Goal: Task Accomplishment & Management: Use online tool/utility

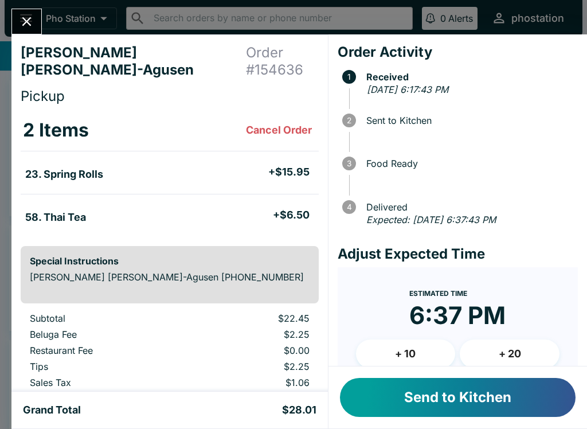
click at [418, 379] on button "Send to Kitchen" at bounding box center [458, 397] width 236 height 39
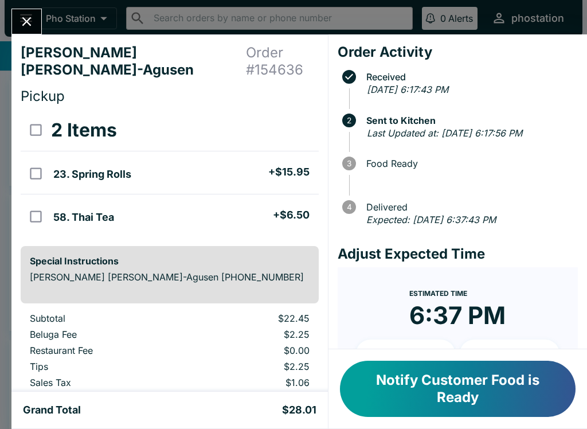
click at [32, 12] on button "Close" at bounding box center [26, 21] width 29 height 25
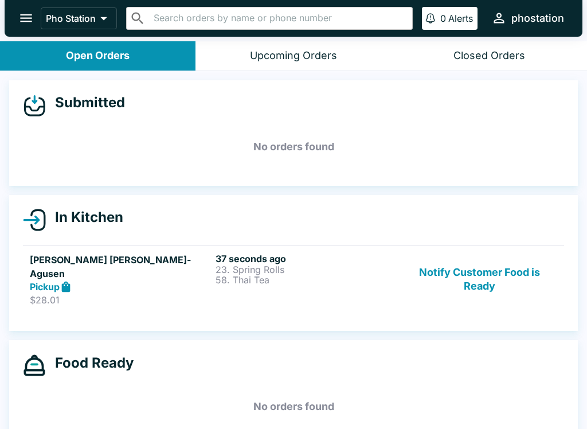
click at [325, 260] on h6 "37 seconds ago" at bounding box center [306, 258] width 181 height 11
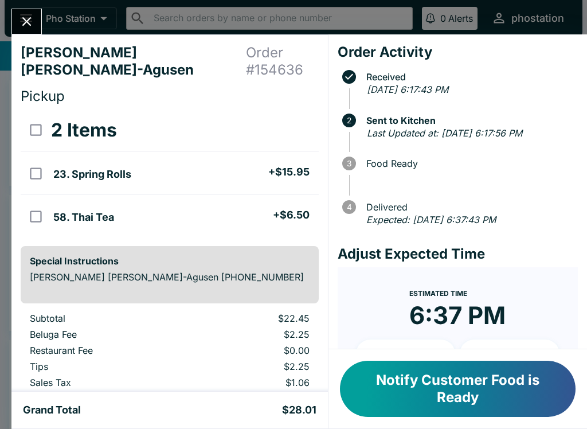
click at [39, 13] on div at bounding box center [26, 22] width 30 height 26
click at [41, 20] on button "Close" at bounding box center [26, 21] width 29 height 25
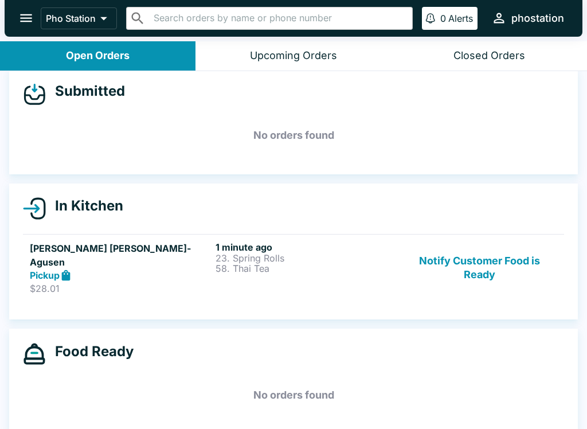
scroll to position [10, 0]
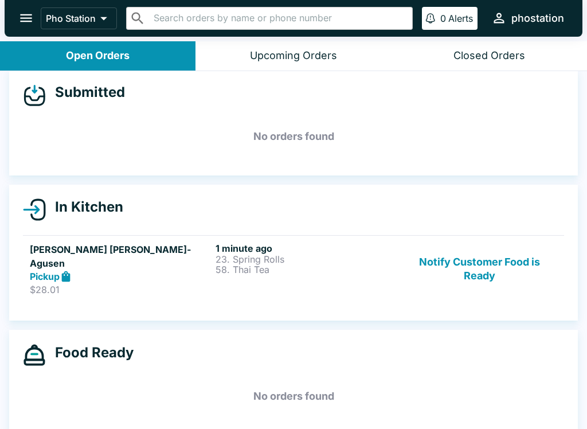
click at [260, 265] on p "58. Thai Tea" at bounding box center [306, 269] width 181 height 10
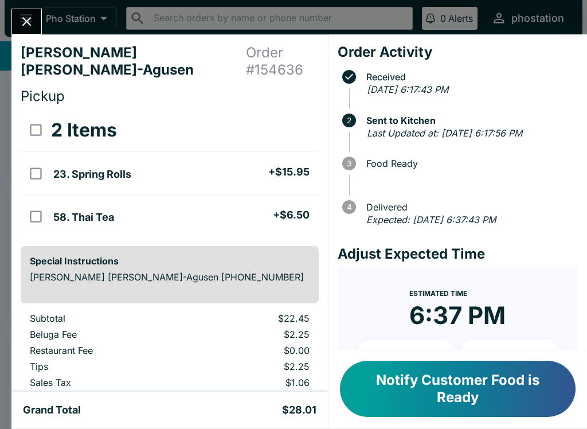
click at [476, 373] on button "Notify Customer Food is Ready" at bounding box center [458, 389] width 236 height 56
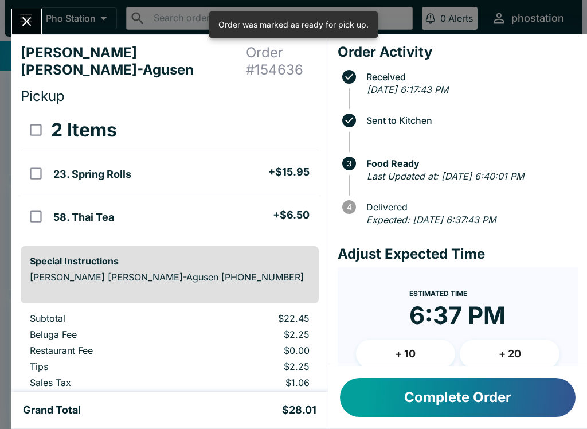
click at [460, 387] on button "Complete Order" at bounding box center [458, 397] width 236 height 39
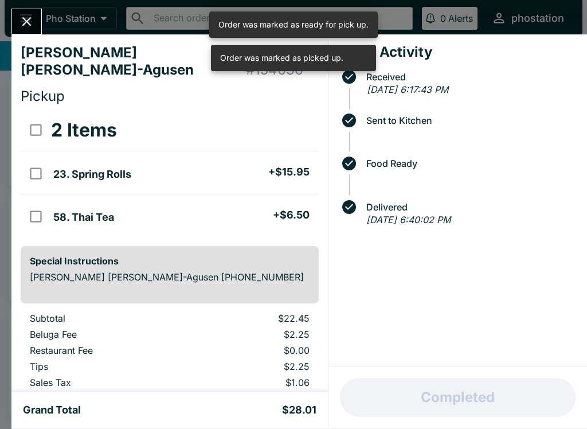
click at [28, 33] on button "Close" at bounding box center [26, 21] width 29 height 25
